Goal: Task Accomplishment & Management: Use online tool/utility

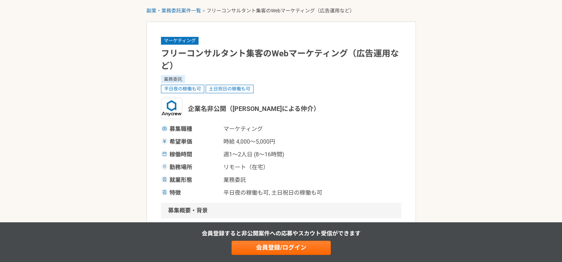
scroll to position [106, 0]
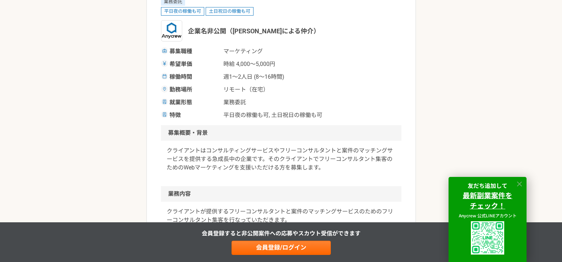
click at [522, 183] on icon at bounding box center [520, 184] width 8 height 8
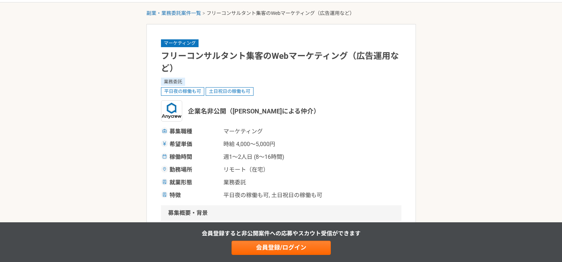
scroll to position [0, 0]
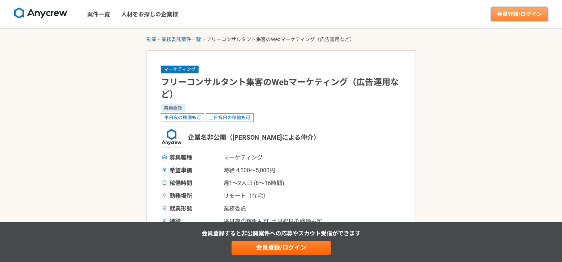
click at [513, 17] on link "会員登録/ログイン" at bounding box center [519, 14] width 57 height 14
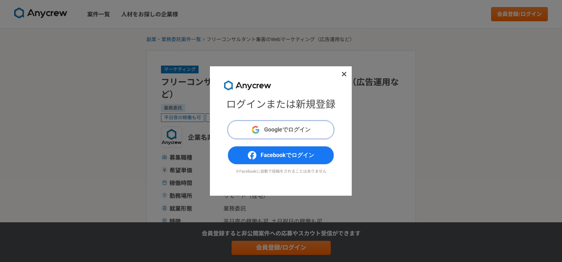
click at [289, 132] on span "Googleでログイン" at bounding box center [287, 130] width 46 height 9
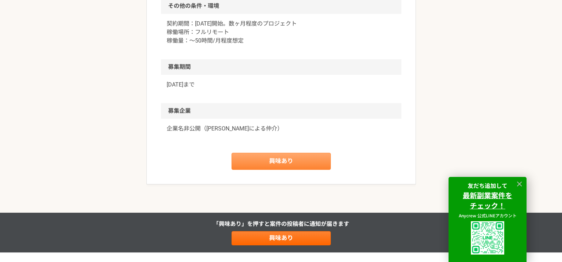
scroll to position [525, 0]
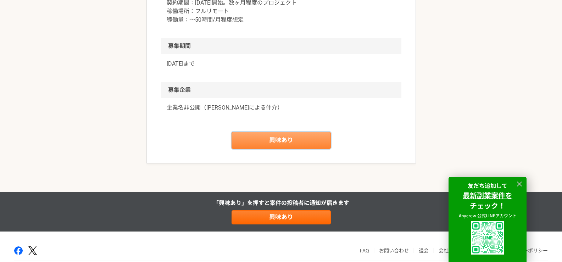
click at [307, 149] on link "興味あり" at bounding box center [281, 140] width 99 height 17
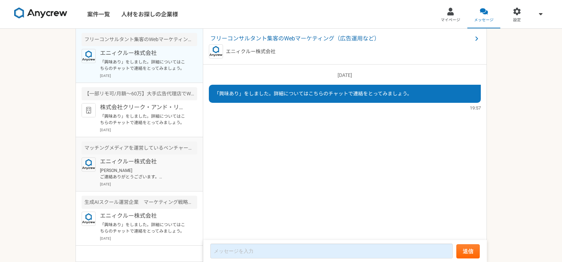
click at [161, 173] on p "須貝裕介様 ご連絡ありがとうございます。 プロフィールへの記載がないため、一度職務経歴書をご送付いただくことは可能でしょうか？ 可能でしたら下記にてお送りいた…" at bounding box center [144, 173] width 88 height 13
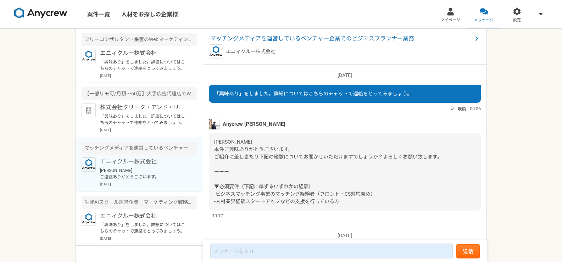
scroll to position [182, 0]
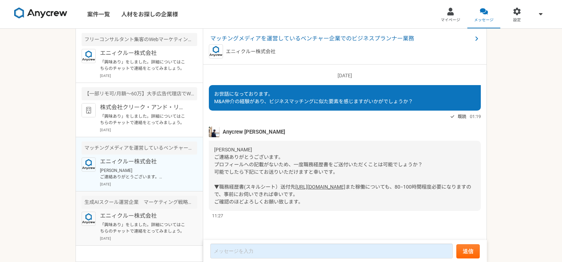
click at [157, 216] on p "エニィクルー株式会社" at bounding box center [144, 216] width 88 height 9
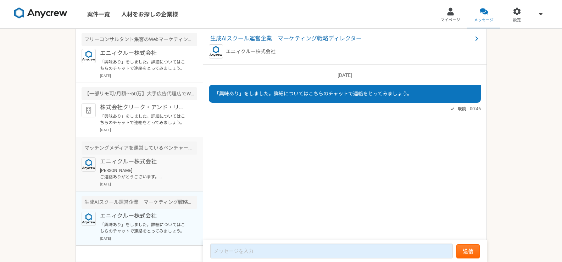
click at [153, 179] on p "須貝裕介様 ご連絡ありがとうございます。 プロフィールへの記載がないため、一度職務経歴書をご送付いただくことは可能でしょうか？ 可能でしたら下記にてお送りいた…" at bounding box center [144, 173] width 88 height 13
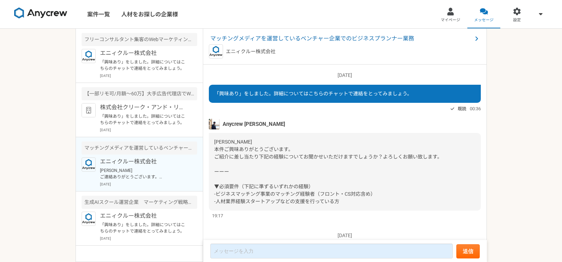
scroll to position [182, 0]
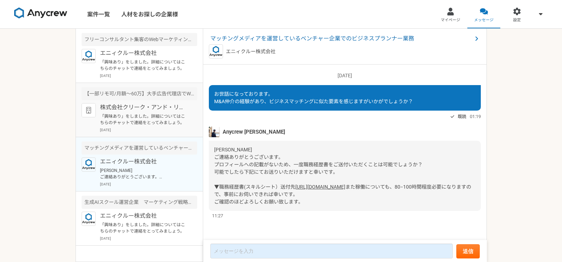
click at [160, 116] on p "「興味あり」をしました。詳細についてはこちらのチャットで連絡をとってみましょう。" at bounding box center [144, 119] width 88 height 13
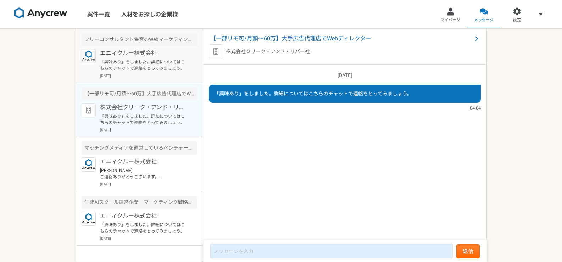
click at [146, 65] on p "「興味あり」をしました。詳細についてはこちらのチャットで連絡をとってみましょう。" at bounding box center [144, 65] width 88 height 13
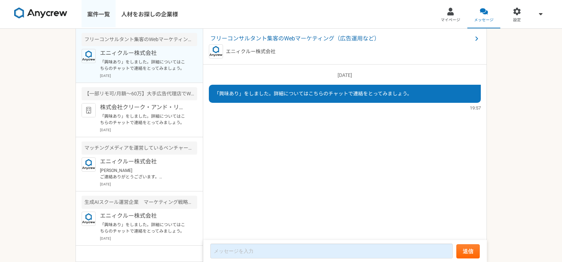
click at [96, 20] on link "案件一覧" at bounding box center [99, 14] width 34 height 28
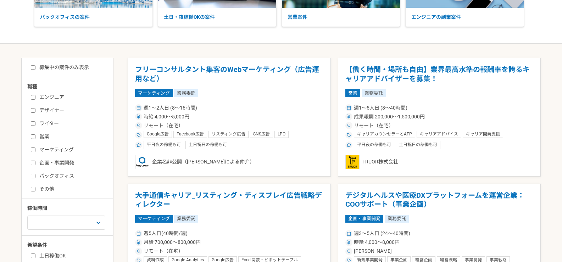
scroll to position [142, 0]
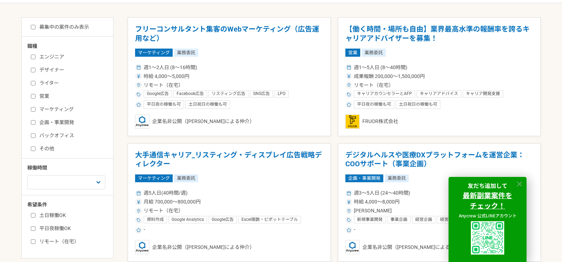
click at [520, 184] on icon at bounding box center [519, 184] width 5 height 5
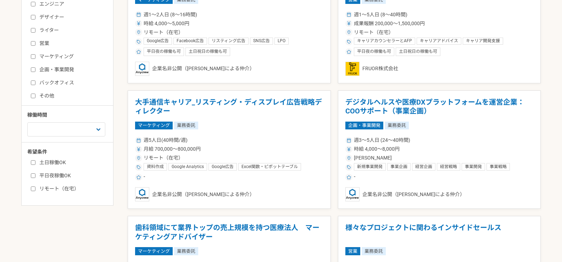
scroll to position [213, 0]
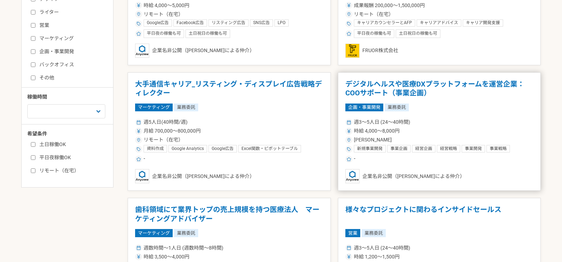
click at [395, 84] on h1 "デジタルヘルスや医療DXプラットフォームを運営企業：COOサポート（事業企画）" at bounding box center [439, 89] width 188 height 18
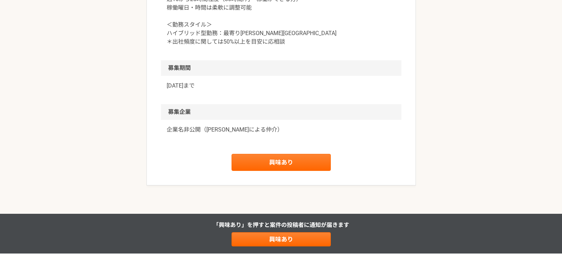
scroll to position [815, 0]
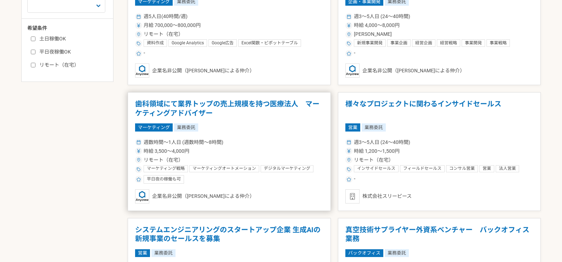
scroll to position [319, 0]
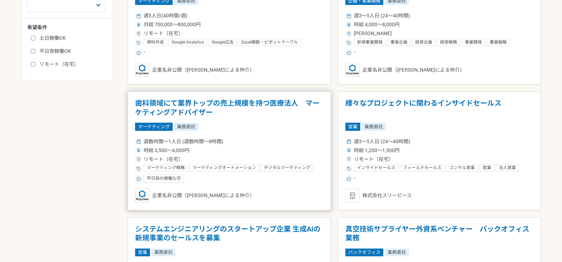
click at [241, 104] on h1 "歯科領域にて業界トップの売上規模を持つ医療法人　マーケティングアドバイザー" at bounding box center [229, 108] width 188 height 18
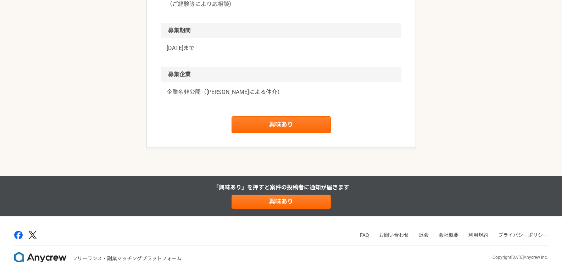
scroll to position [741, 0]
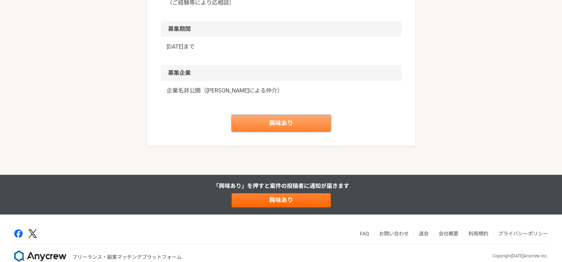
click at [299, 132] on link "興味あり" at bounding box center [281, 123] width 99 height 17
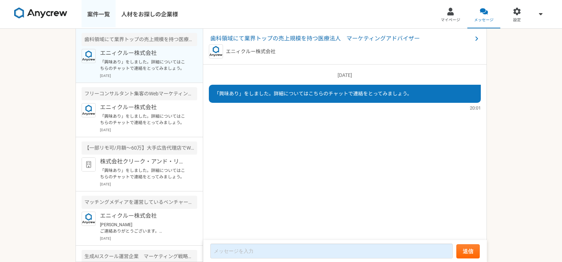
click at [111, 11] on link "案件一覧" at bounding box center [99, 14] width 34 height 28
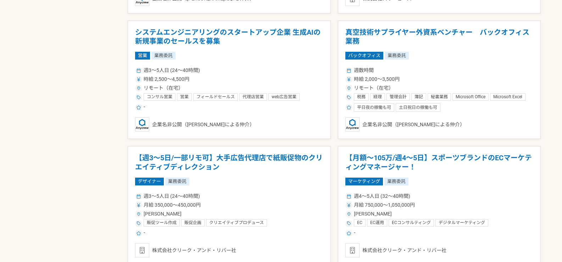
scroll to position [674, 0]
